Goal: Information Seeking & Learning: Find contact information

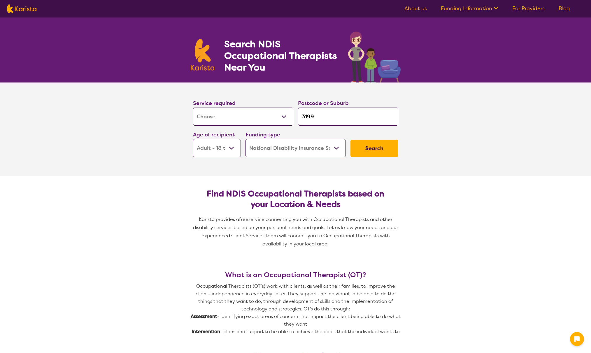
select select "[MEDICAL_DATA]"
select select "AD"
select select "NDIS"
select select "[MEDICAL_DATA]"
select select "AD"
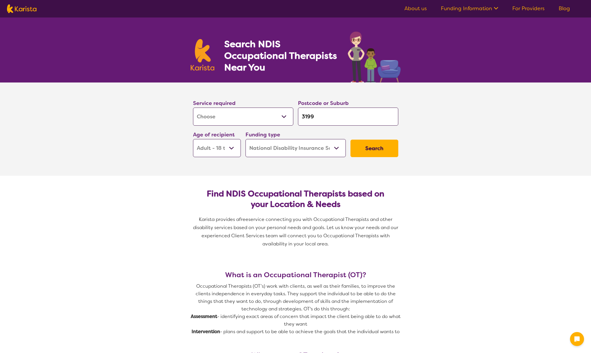
select select "NDIS"
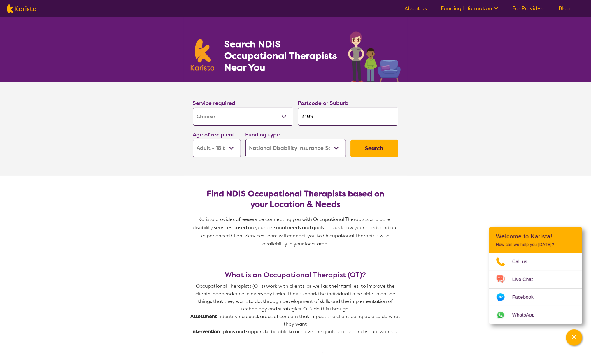
click at [357, 149] on button "Search" at bounding box center [374, 148] width 48 height 17
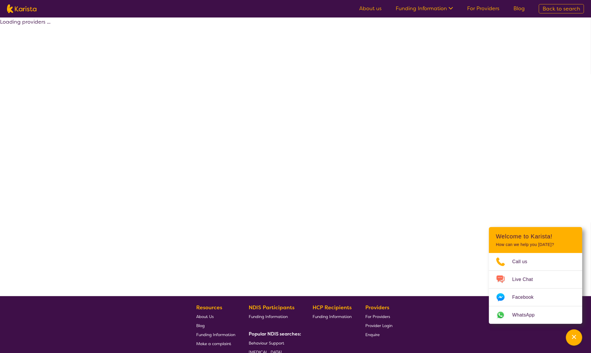
select select "by_score"
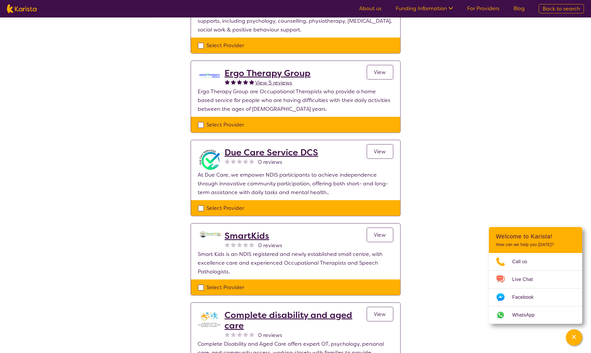
scroll to position [321, 0]
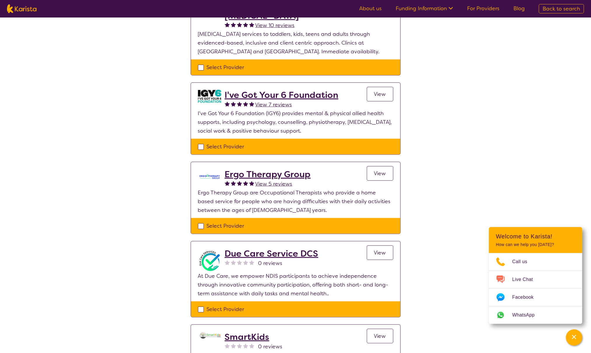
select select "[MEDICAL_DATA]"
select select "AD"
select select "NDIS"
select select "[MEDICAL_DATA]"
select select "AD"
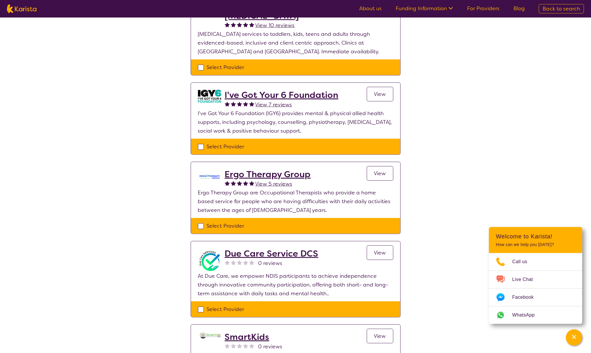
select select "NDIS"
